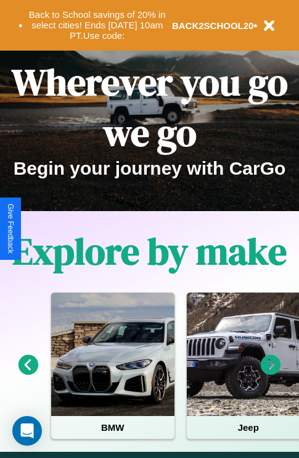
scroll to position [190, 0]
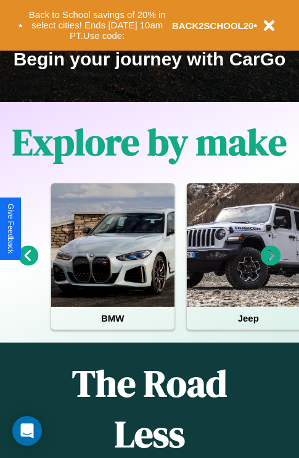
click at [271, 264] on icon at bounding box center [271, 256] width 20 height 20
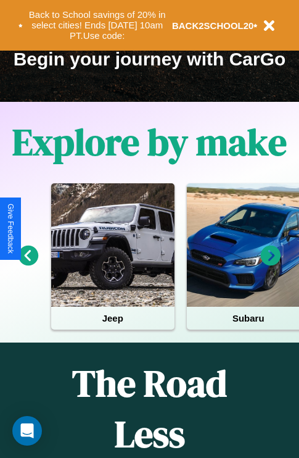
click at [271, 264] on icon at bounding box center [271, 256] width 20 height 20
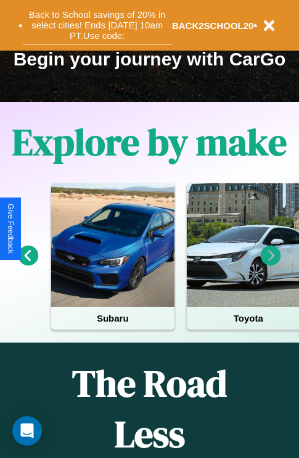
click at [97, 25] on button "Back to School savings of 20% in select cities! Ends 9/1 at 10am PT. Use code:" at bounding box center [97, 25] width 149 height 38
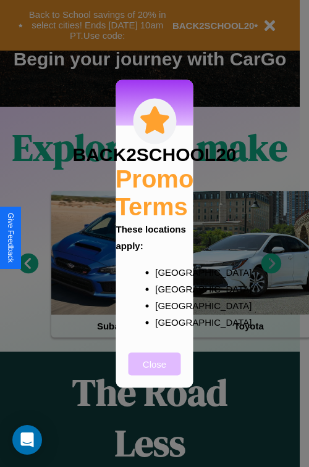
click at [154, 372] on button "Close" at bounding box center [154, 363] width 52 height 23
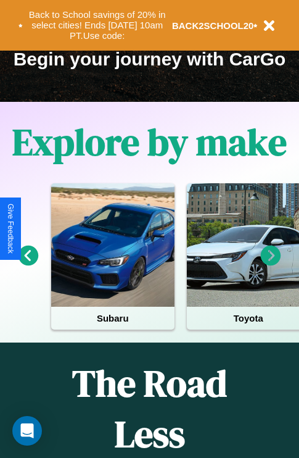
click at [271, 264] on icon at bounding box center [271, 256] width 20 height 20
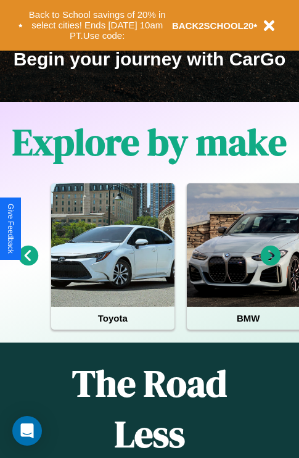
click at [28, 264] on icon at bounding box center [29, 256] width 20 height 20
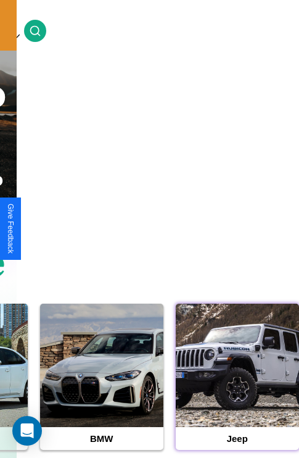
click at [237, 384] on div at bounding box center [237, 365] width 123 height 123
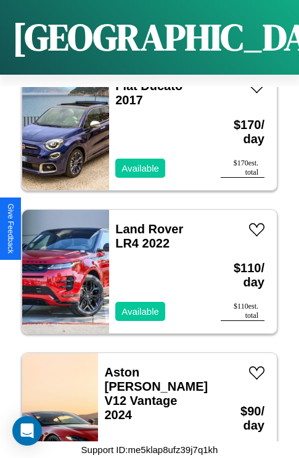
scroll to position [3625, 0]
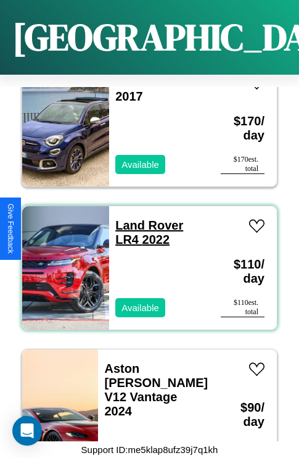
click at [146, 218] on link "Land Rover LR4 2022" at bounding box center [149, 232] width 68 height 28
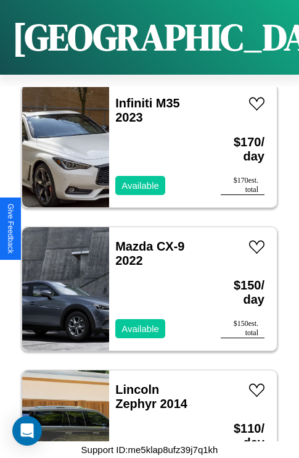
scroll to position [4484, 0]
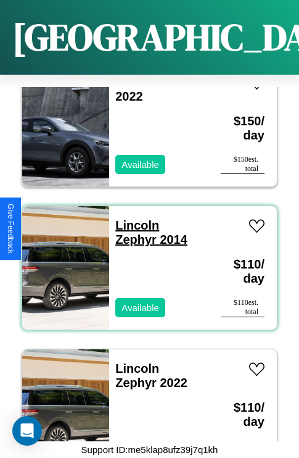
click at [133, 218] on link "Lincoln Zephyr 2014" at bounding box center [151, 232] width 72 height 28
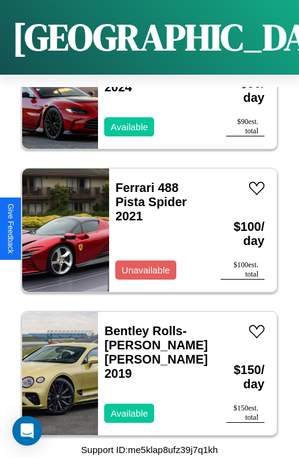
scroll to position [3911, 0]
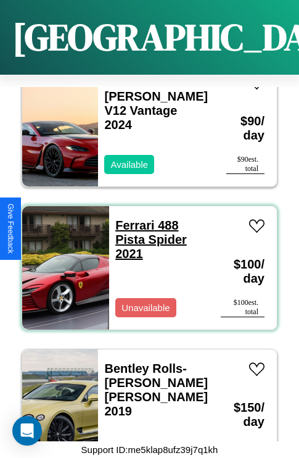
click at [131, 218] on link "Ferrari 488 Pista Spider 2021" at bounding box center [151, 239] width 72 height 42
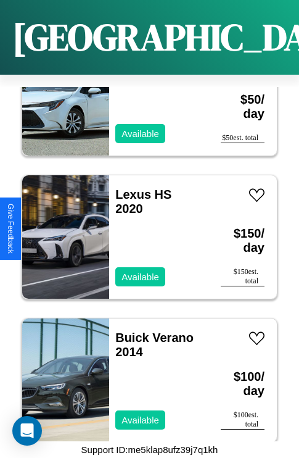
scroll to position [2194, 0]
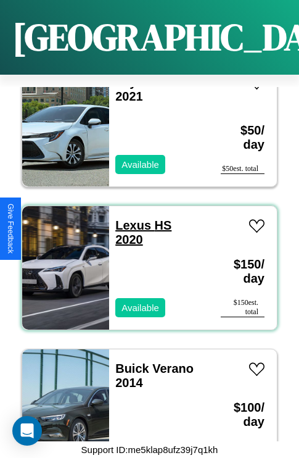
click at [130, 218] on link "Lexus HS 2020" at bounding box center [143, 232] width 56 height 28
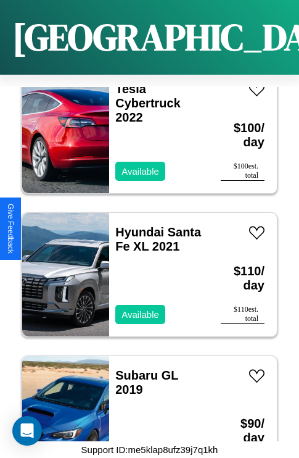
scroll to position [1335, 0]
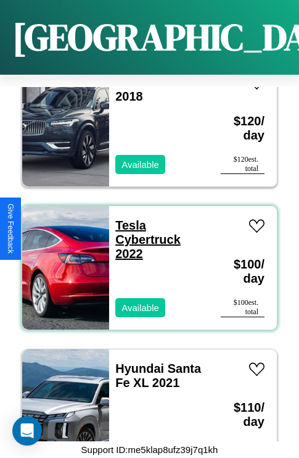
click at [127, 218] on link "Tesla Cybertruck 2022" at bounding box center [147, 239] width 65 height 42
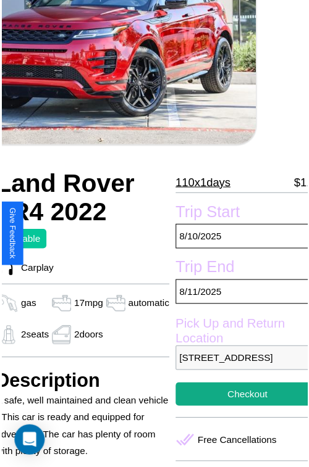
scroll to position [111, 52]
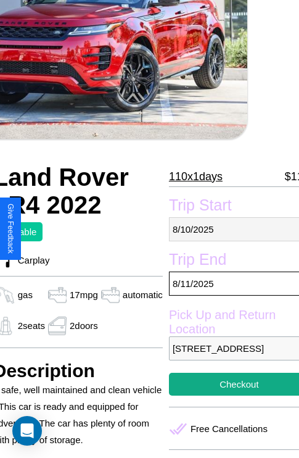
click at [229, 229] on p "8 / 10 / 2025" at bounding box center [239, 229] width 141 height 24
select select "*"
select select "****"
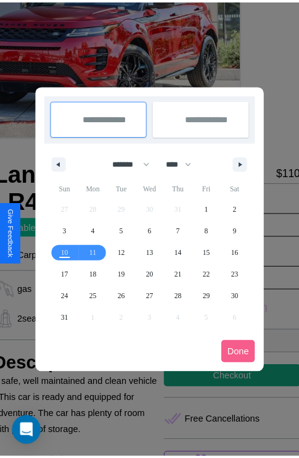
scroll to position [0, 52]
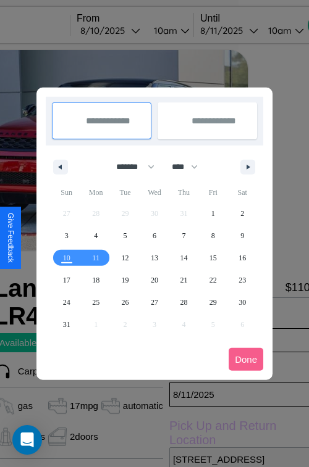
click at [127, 30] on div at bounding box center [154, 233] width 309 height 467
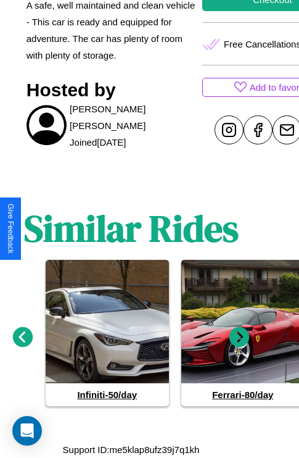
scroll to position [502, 19]
click at [239, 343] on icon at bounding box center [240, 337] width 20 height 20
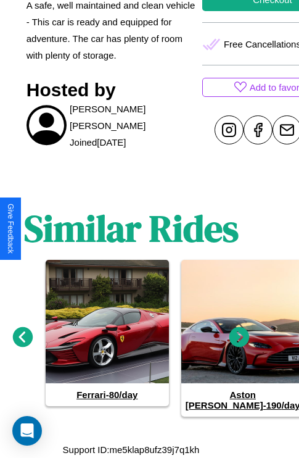
click at [22, 343] on icon at bounding box center [23, 337] width 20 height 20
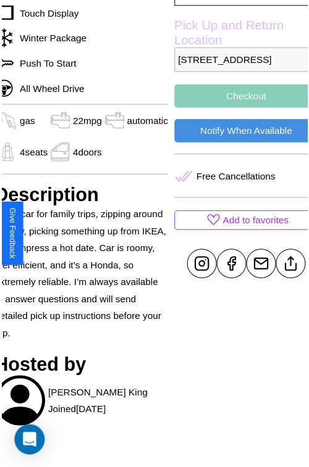
scroll to position [404, 52]
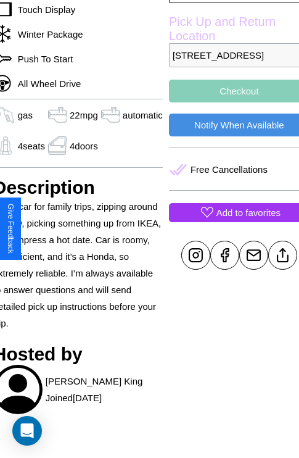
click at [229, 221] on p "Add to favorites" at bounding box center [249, 212] width 64 height 17
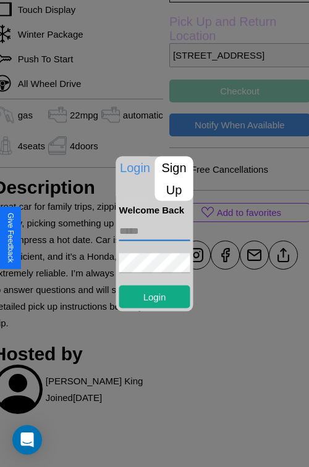
click at [154, 233] on input "text" at bounding box center [154, 231] width 71 height 20
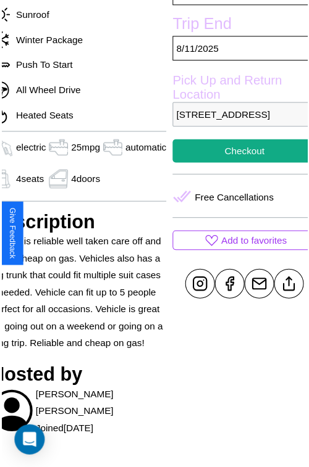
scroll to position [396, 59]
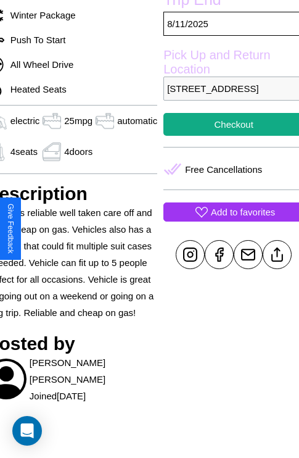
click at [228, 220] on p "Add to favorites" at bounding box center [243, 212] width 64 height 17
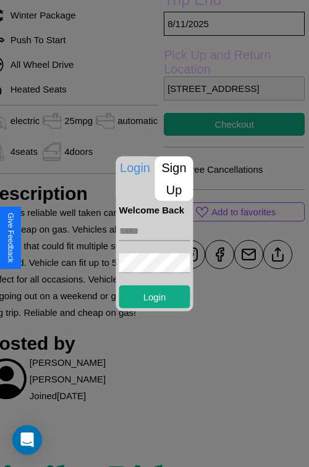
click at [173, 178] on p "Sign Up" at bounding box center [174, 178] width 38 height 44
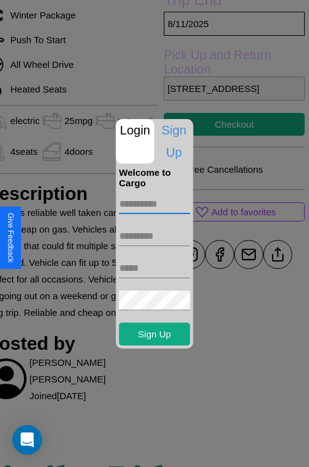
click at [154, 204] on input "text" at bounding box center [154, 204] width 71 height 20
type input "*****"
click at [154, 236] on input "text" at bounding box center [154, 236] width 71 height 20
type input "******"
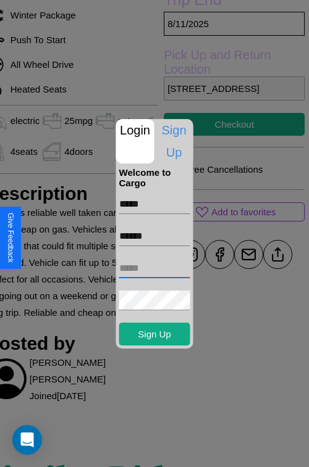
click at [154, 268] on input "text" at bounding box center [154, 269] width 71 height 20
type input "**********"
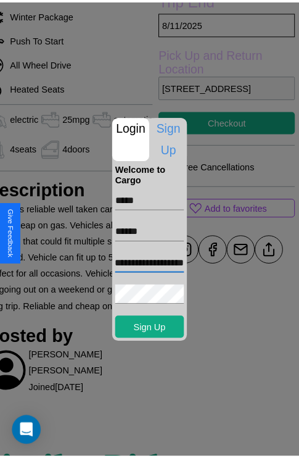
scroll to position [0, 0]
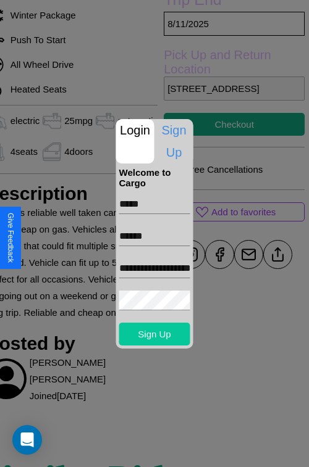
click at [154, 334] on button "Sign Up" at bounding box center [154, 334] width 71 height 23
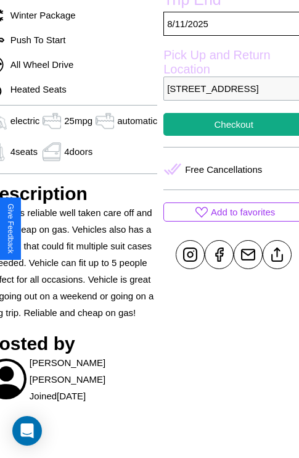
scroll to position [396, 59]
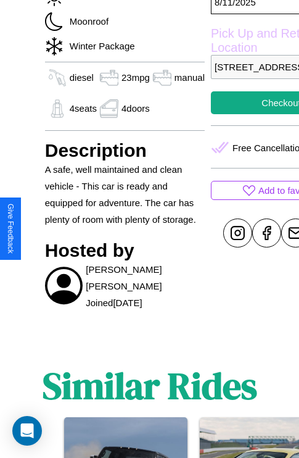
scroll to position [507, 0]
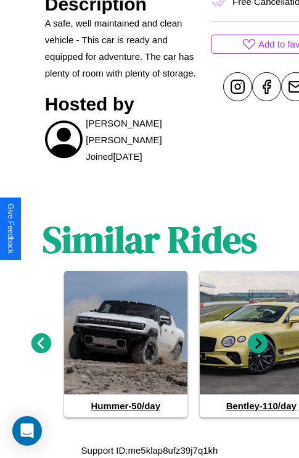
click at [258, 343] on icon at bounding box center [258, 343] width 20 height 20
